Goal: Task Accomplishment & Management: Use online tool/utility

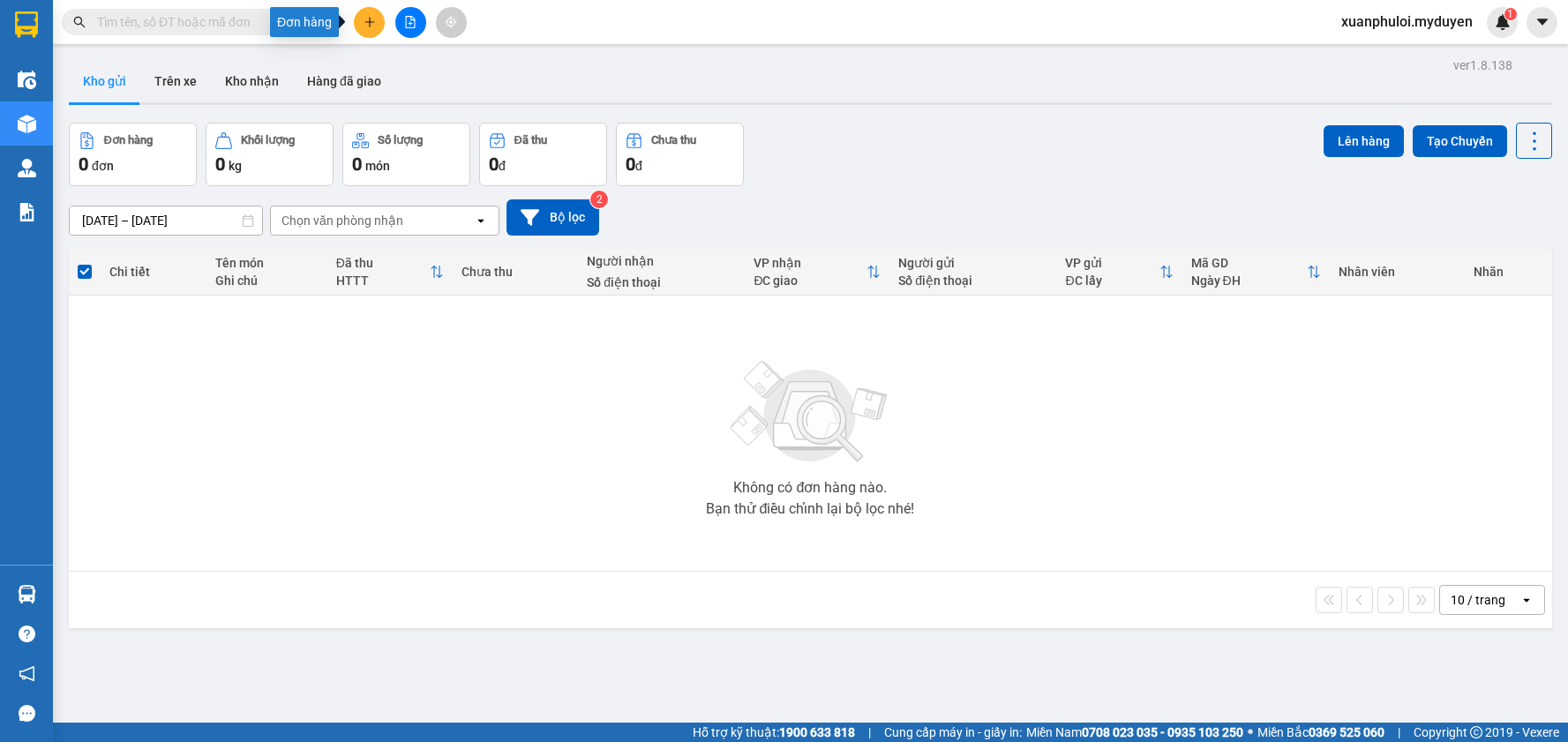
click at [373, 11] on button at bounding box center [369, 23] width 31 height 31
click at [417, 59] on div "Tạo đơn hàng" at bounding box center [439, 65] width 77 height 19
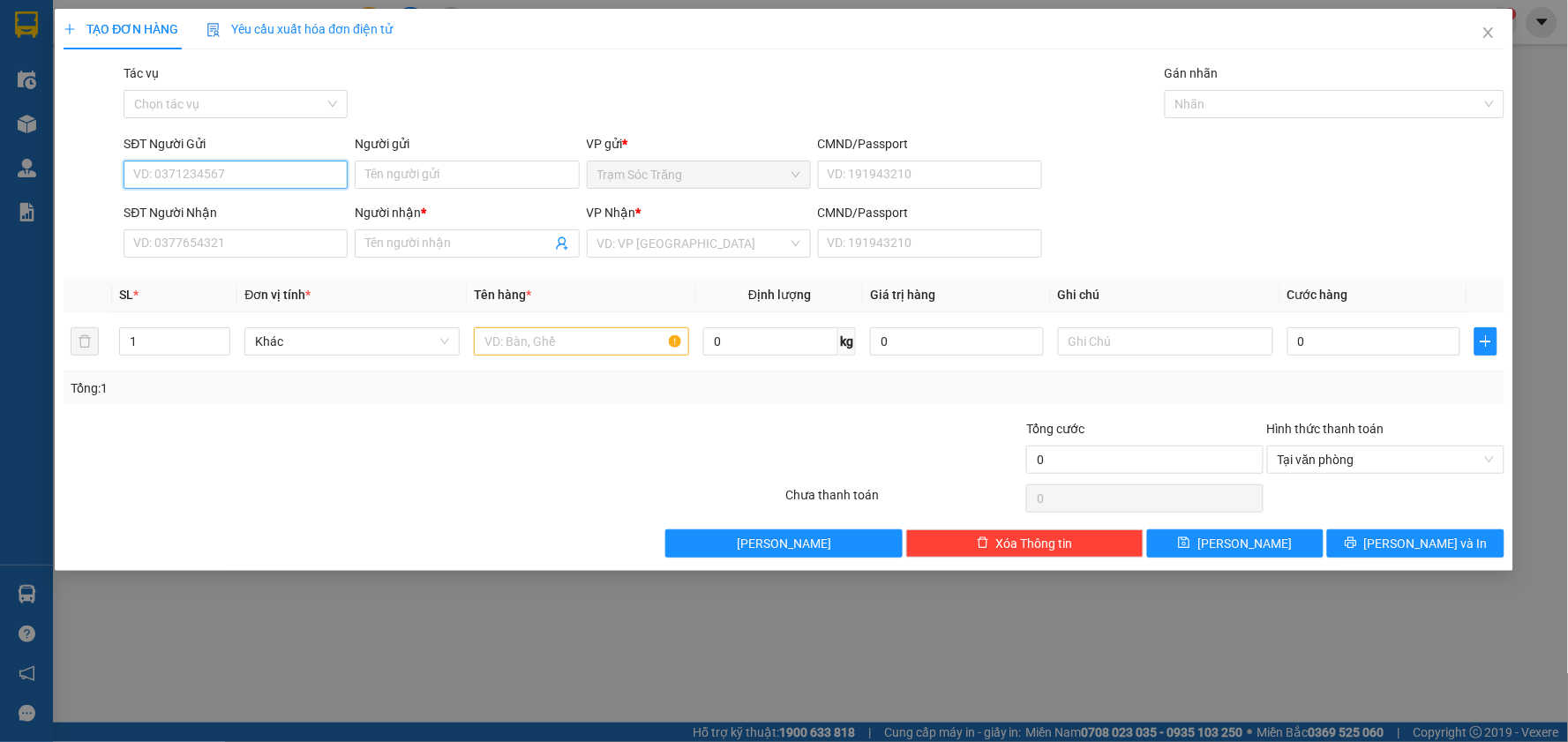
click at [223, 162] on input "SĐT Người Gửi" at bounding box center [235, 175] width 224 height 29
type input "0393343974"
click at [226, 216] on div "0393343974 - TÂM" at bounding box center [235, 210] width 203 height 19
type input "TÂM"
type input "0933131349"
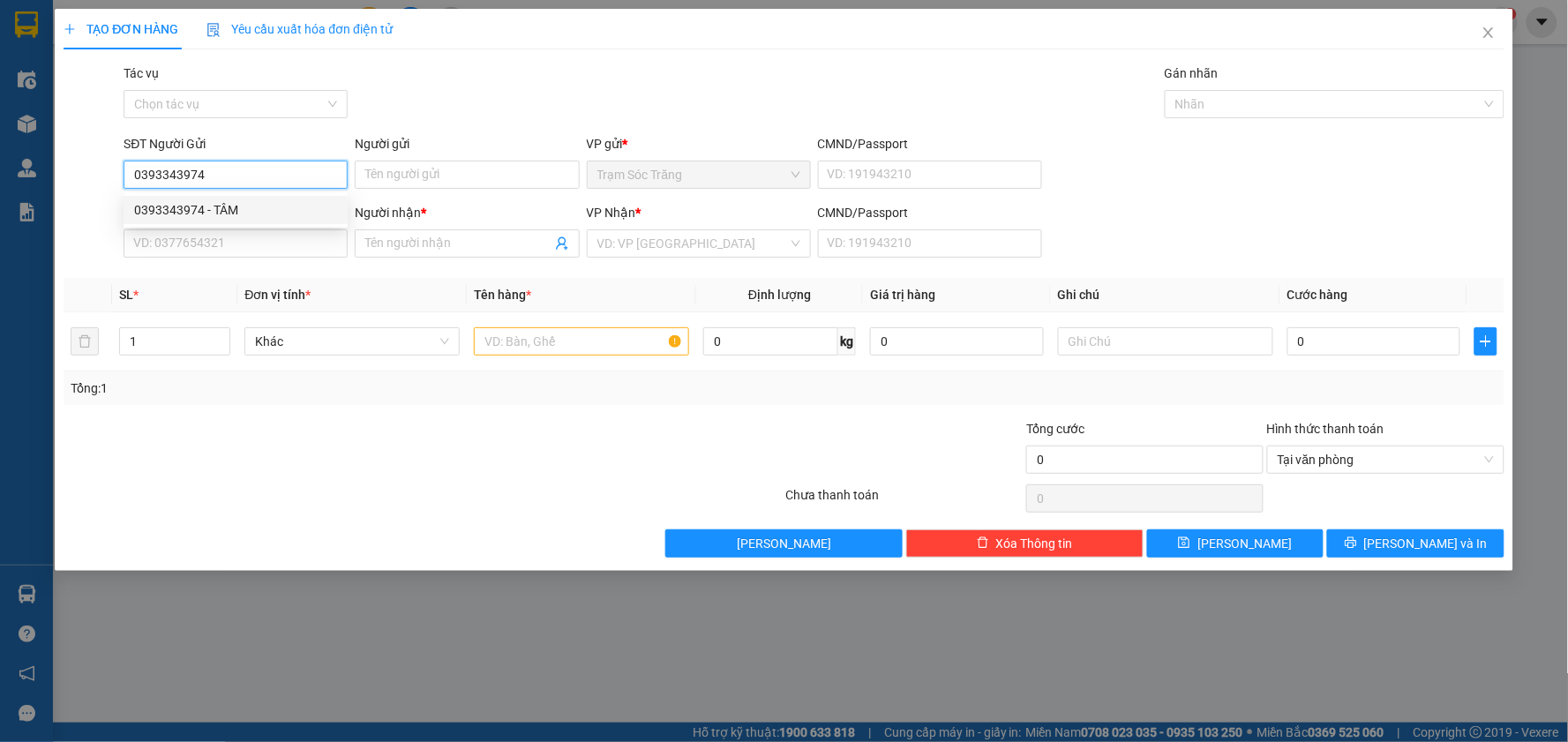
type input "ĐẬM"
type input "40.000"
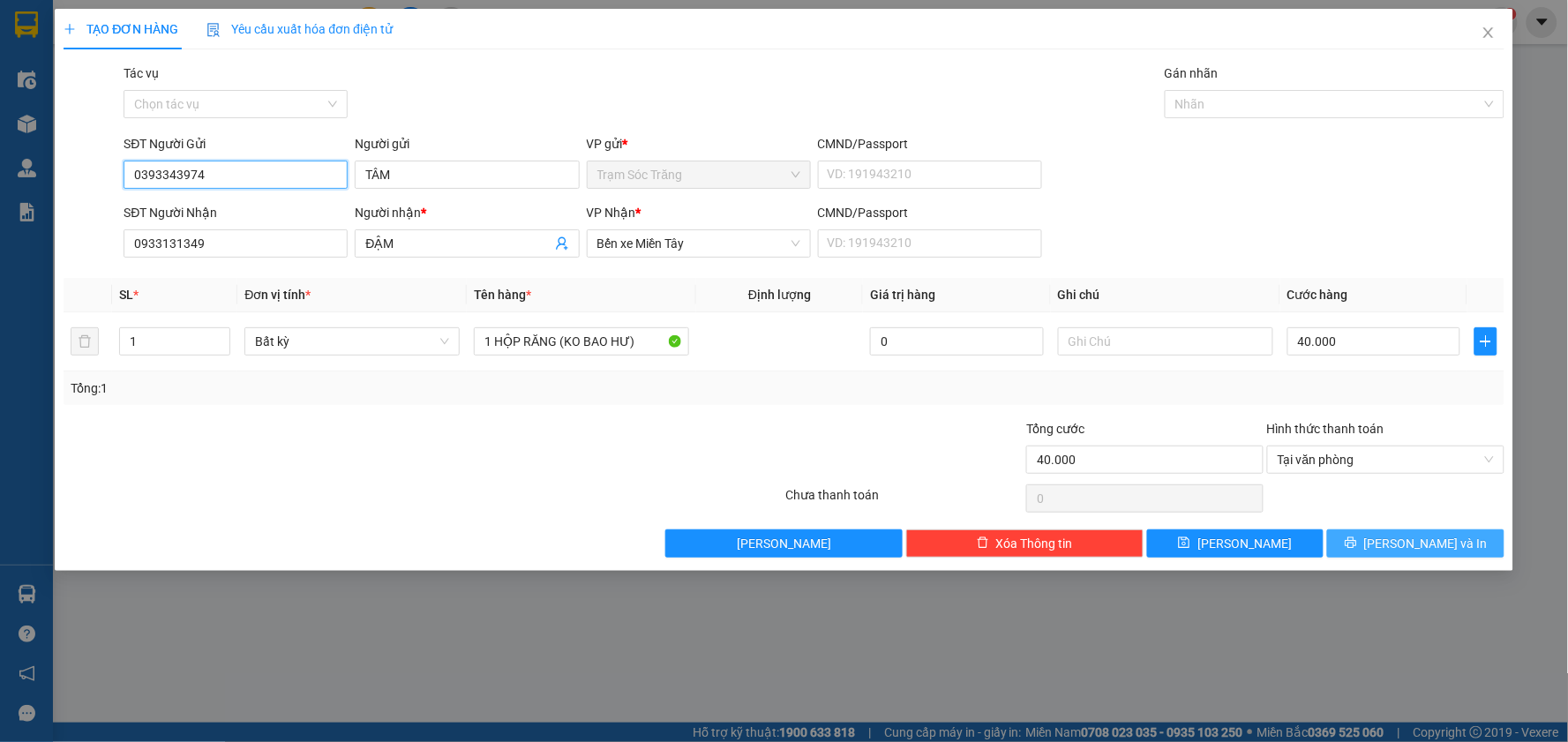
type input "0393343974"
click at [1426, 537] on span "[PERSON_NAME] và In" at bounding box center [1426, 543] width 123 height 19
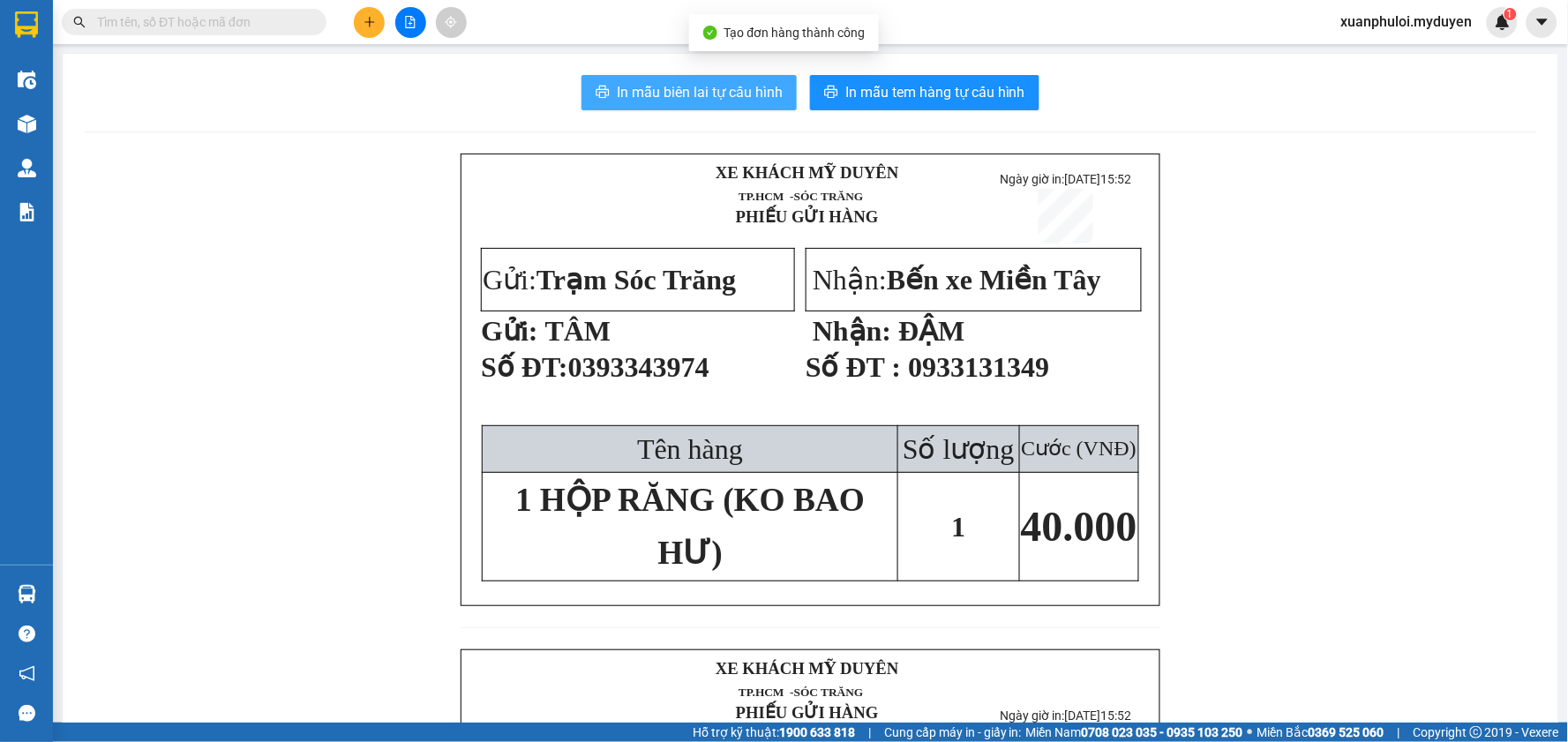
click at [723, 86] on span "In mẫu biên lai tự cấu hình" at bounding box center [699, 92] width 165 height 22
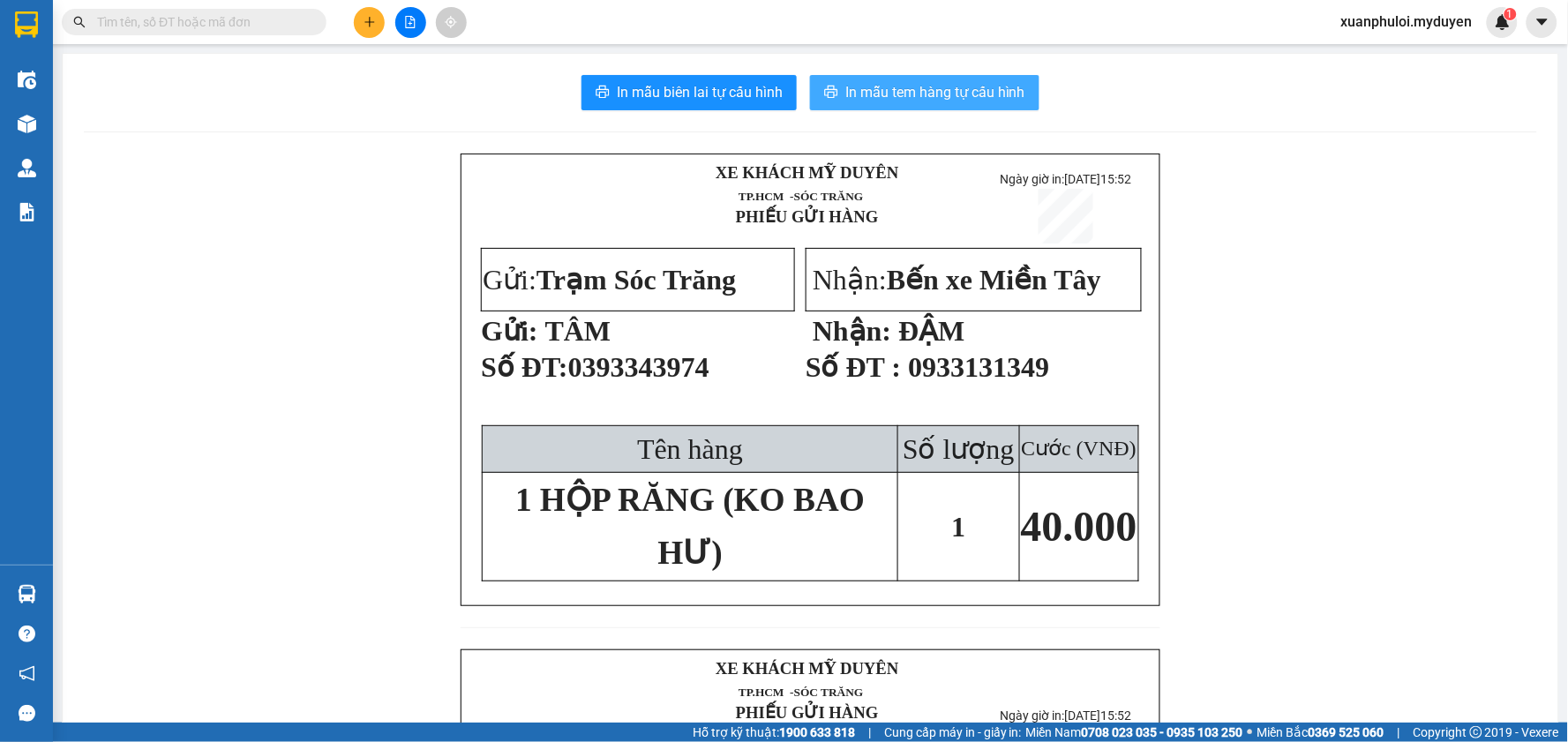
click at [905, 92] on span "In mẫu tem hàng tự cấu hình" at bounding box center [936, 92] width 180 height 22
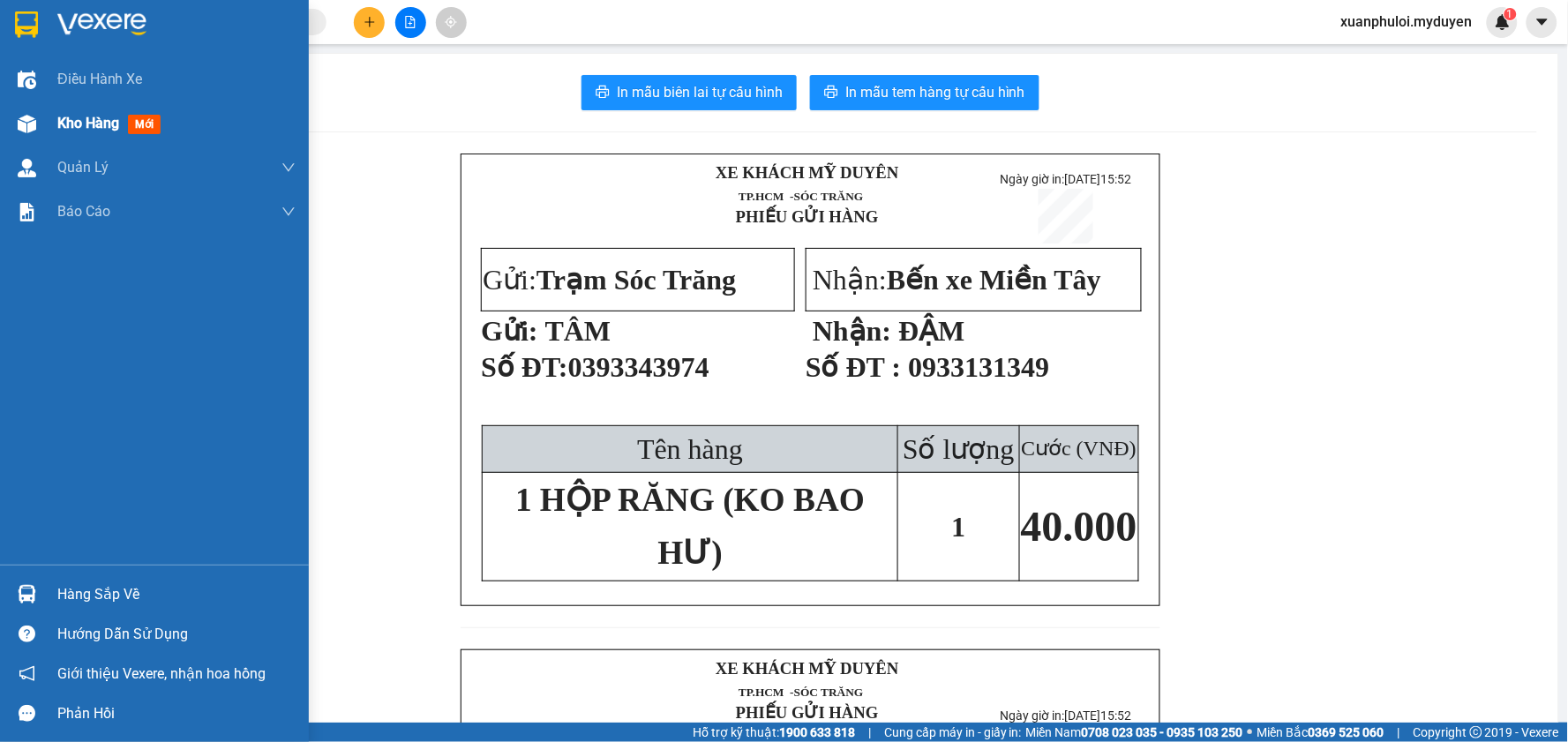
click at [67, 129] on span "Kho hàng" at bounding box center [87, 123] width 62 height 17
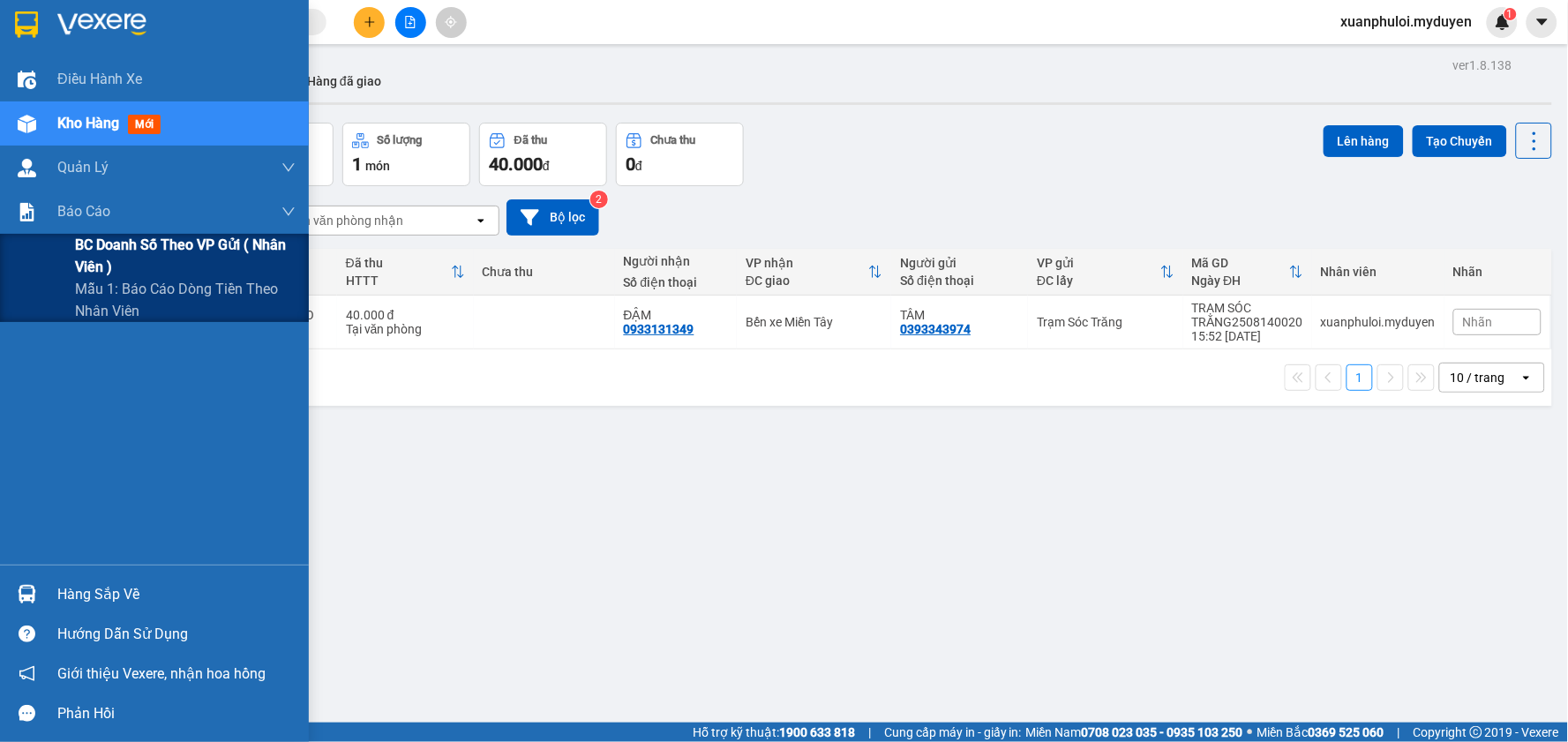
click at [79, 257] on span "BC doanh số theo VP gửi ( nhân viên )" at bounding box center [186, 256] width 221 height 44
